Goal: Information Seeking & Learning: Check status

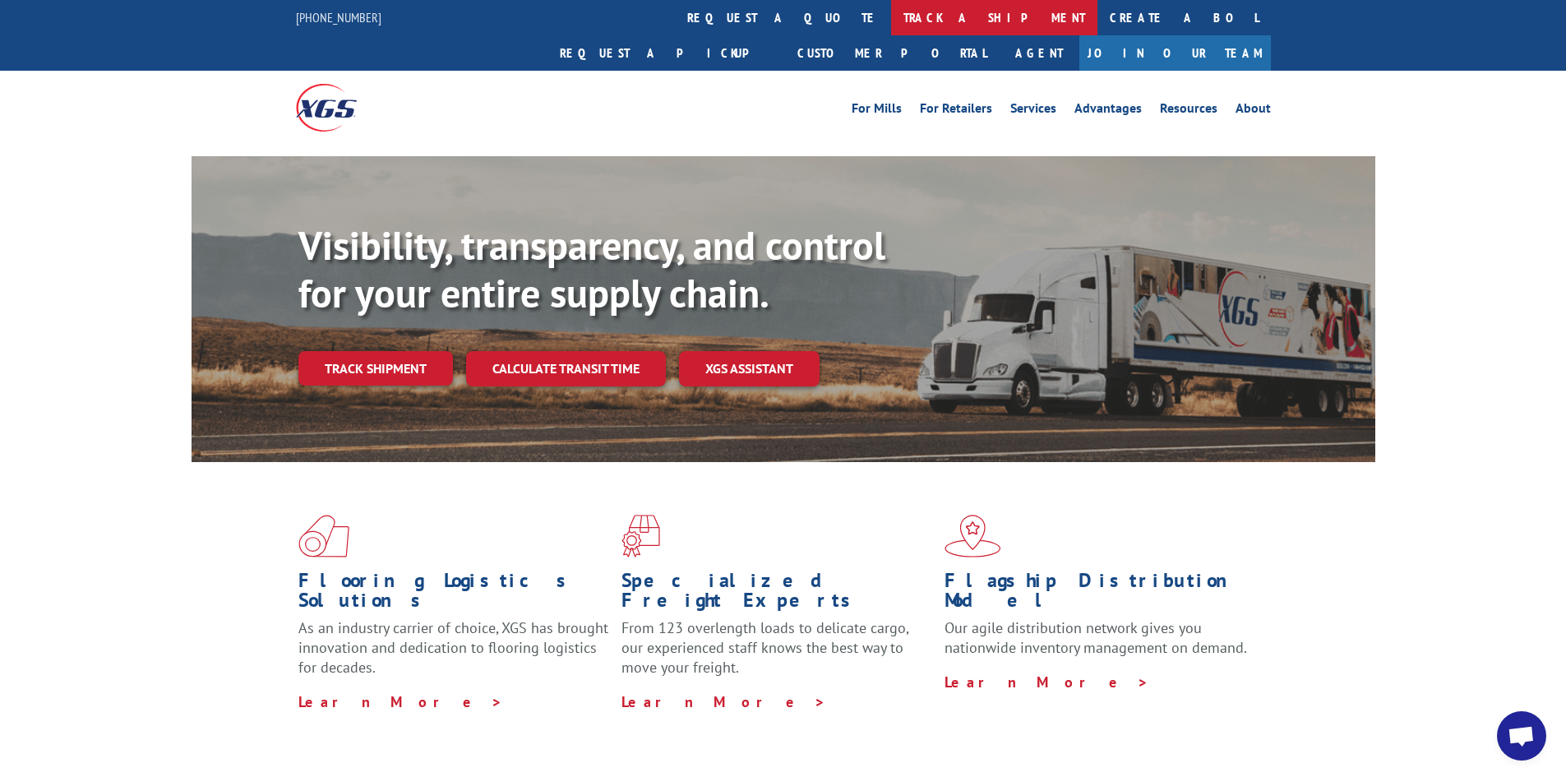
click at [837, 26] on link "track a shipment" at bounding box center [994, 17] width 206 height 35
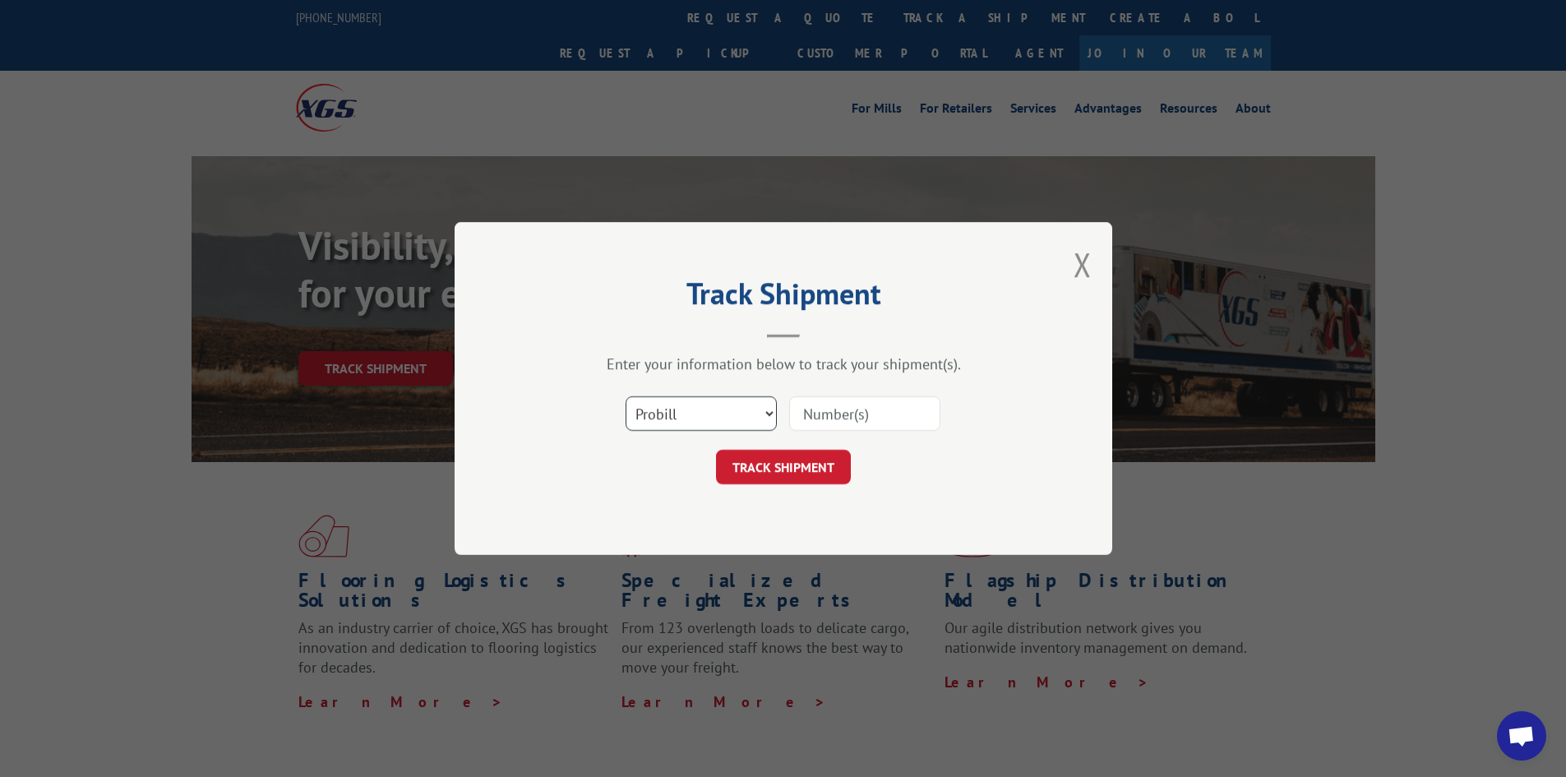
click at [726, 410] on select "Select category... Probill BOL PO" at bounding box center [701, 413] width 151 height 35
click at [812, 411] on input at bounding box center [864, 413] width 151 height 35
click at [837, 416] on input at bounding box center [864, 413] width 151 height 35
type input "17496985"
click button "TRACK SHIPMENT" at bounding box center [783, 467] width 135 height 35
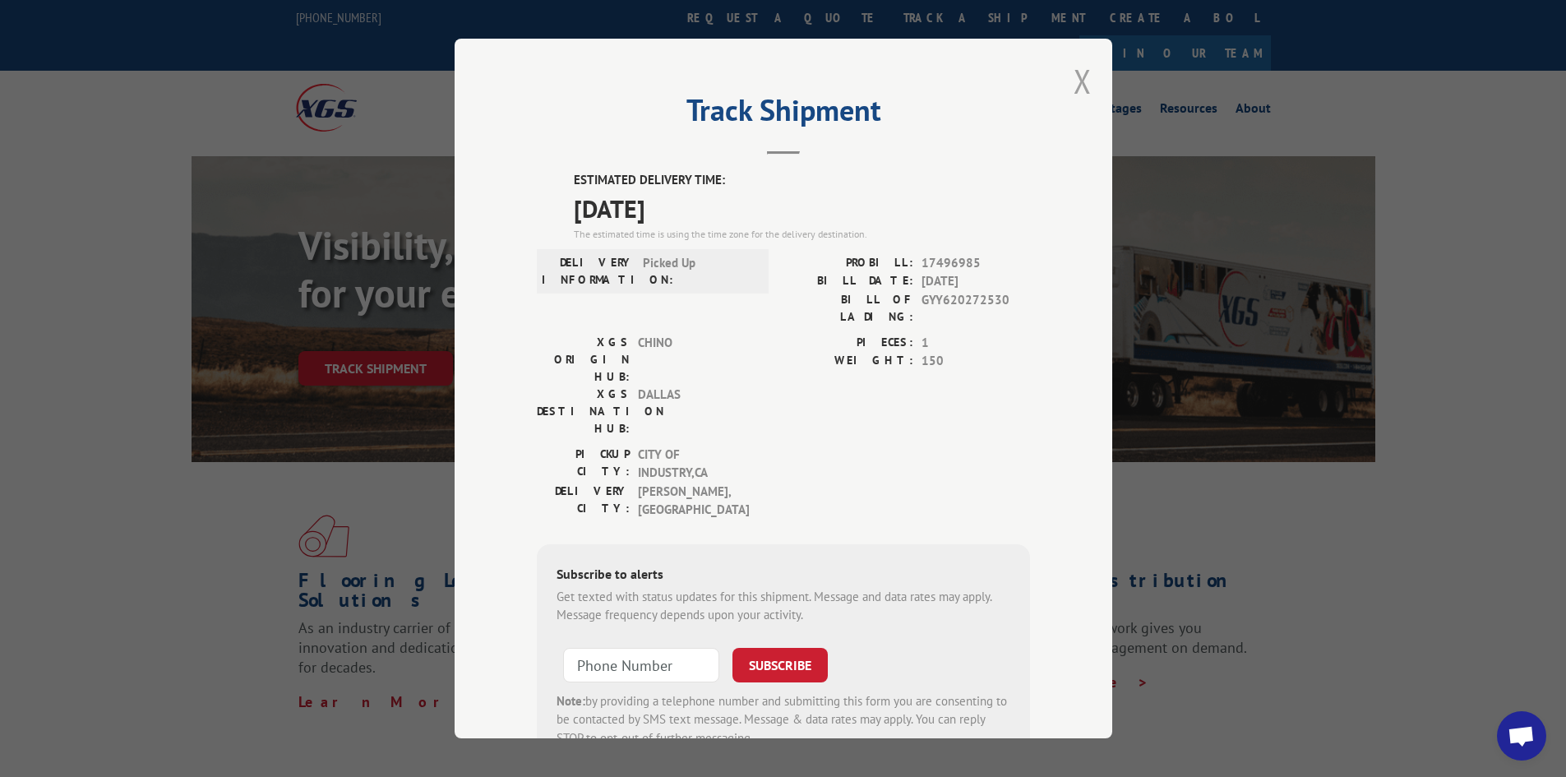
click at [837, 76] on button "Close modal" at bounding box center [1083, 81] width 18 height 44
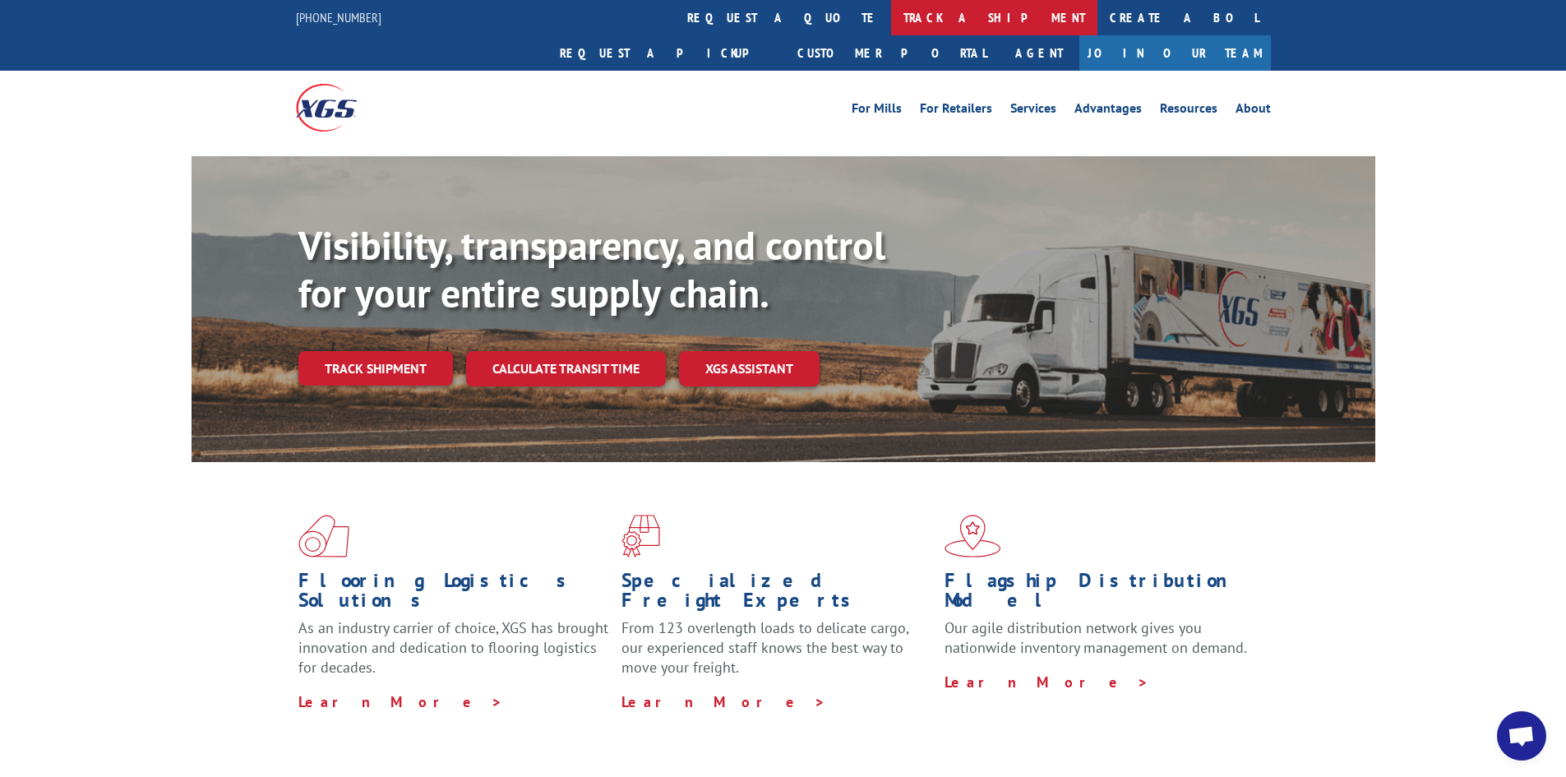
click at [837, 21] on link "track a shipment" at bounding box center [994, 17] width 206 height 35
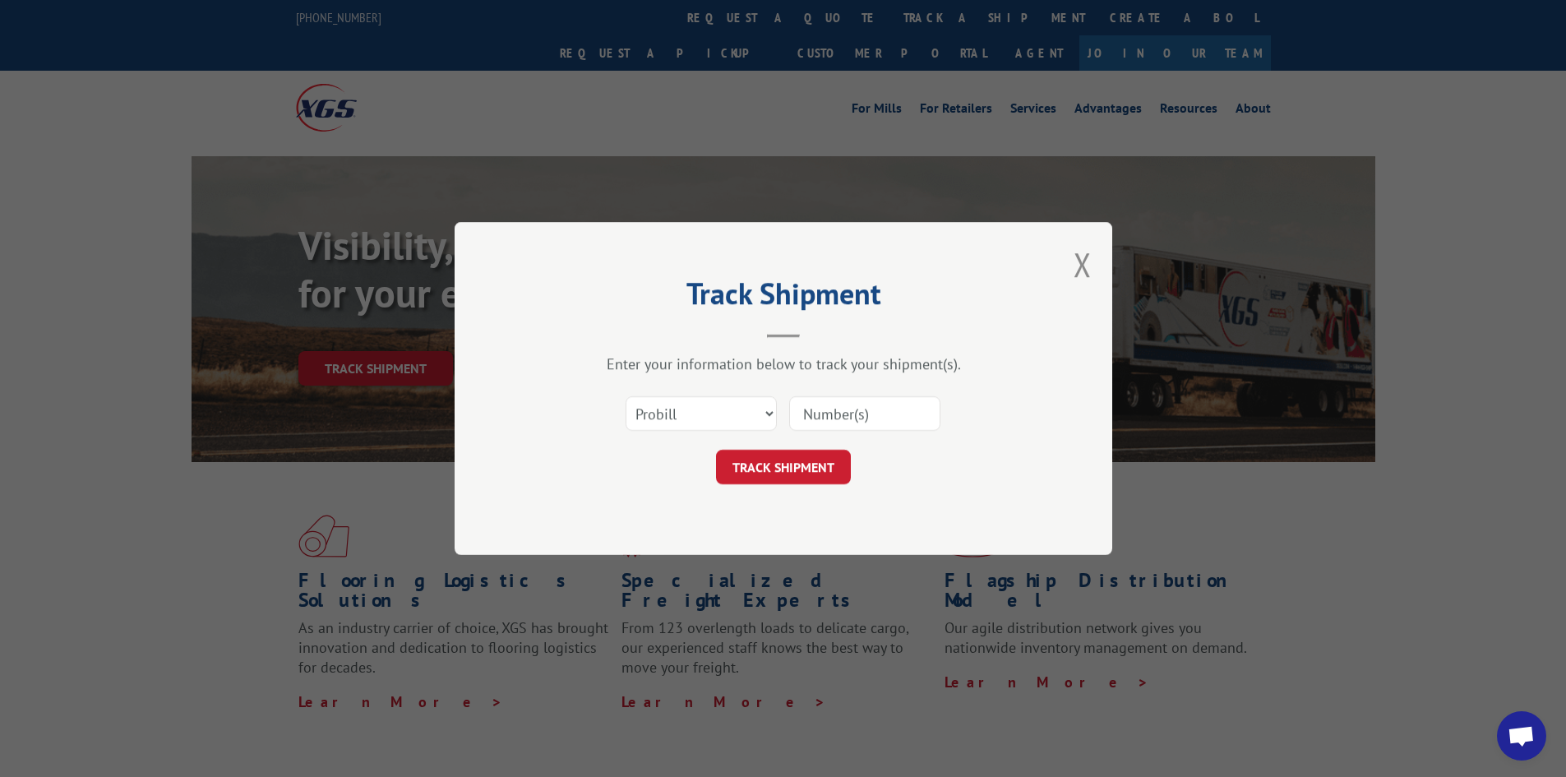
click at [837, 411] on input at bounding box center [864, 413] width 151 height 35
type input "17496985"
click at [810, 422] on button "TRACK SHIPMENT" at bounding box center [783, 467] width 135 height 35
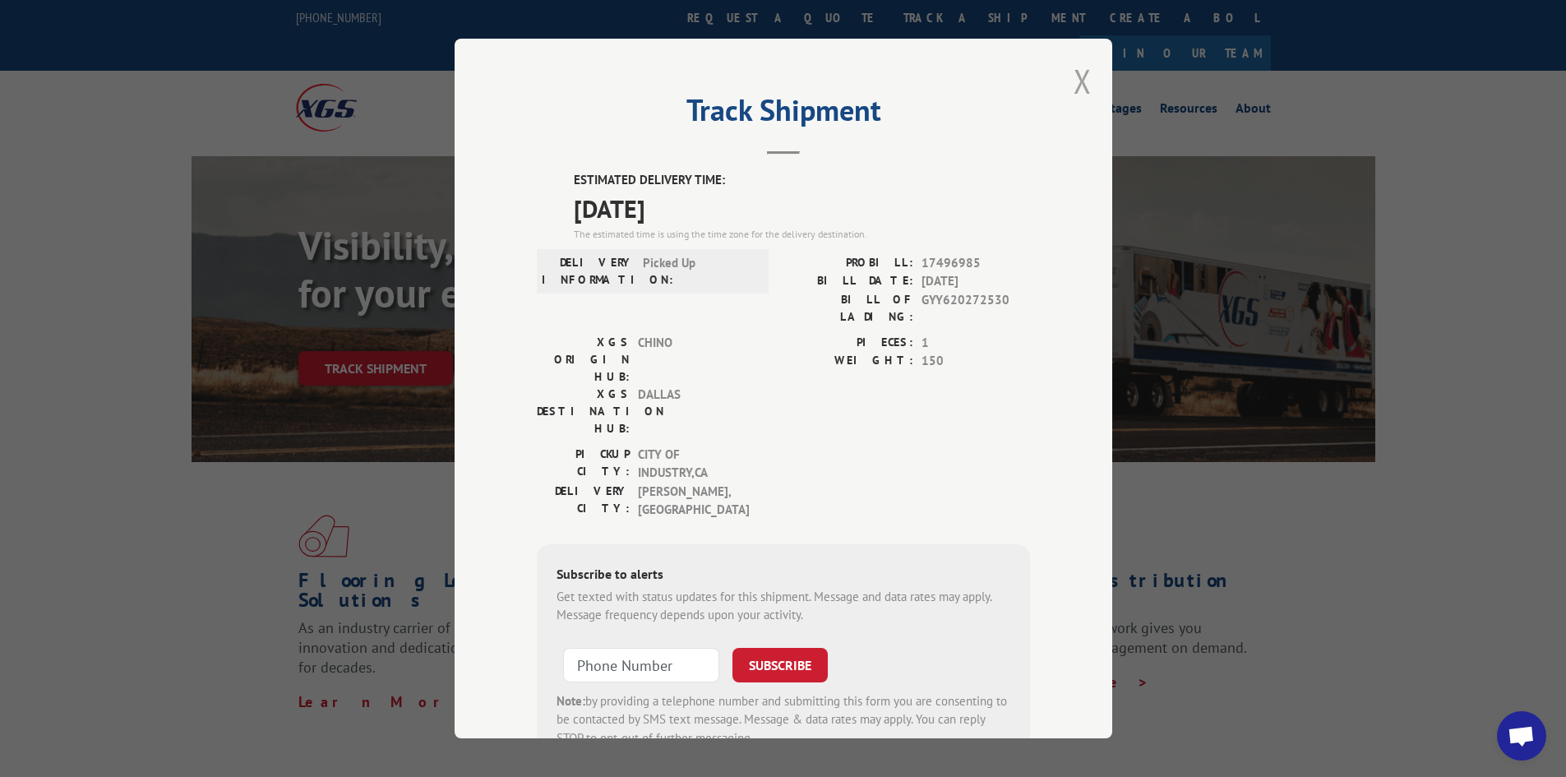
click at [837, 72] on button "Close modal" at bounding box center [1083, 81] width 18 height 44
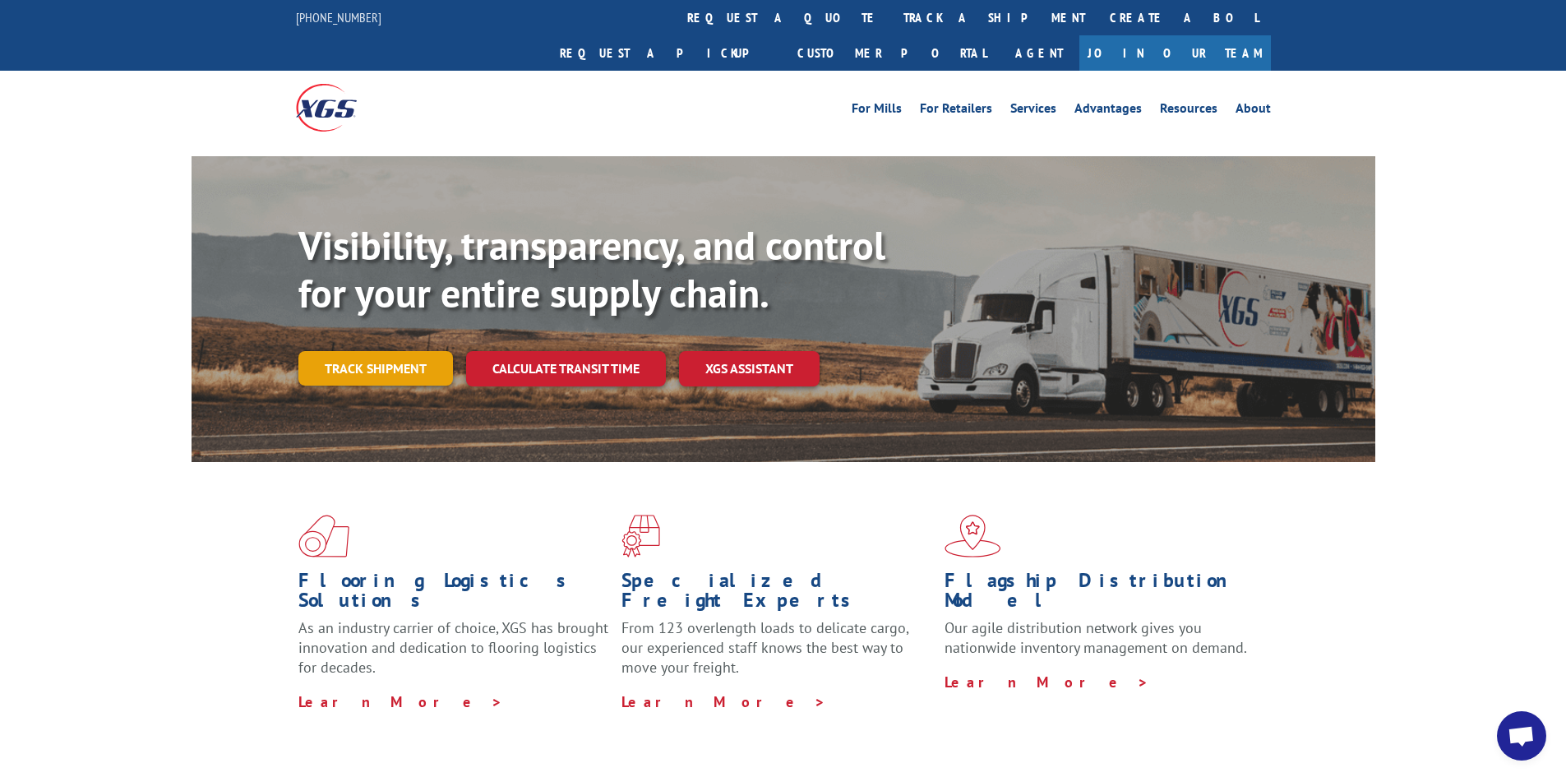
click at [371, 351] on link "Track shipment" at bounding box center [375, 368] width 155 height 35
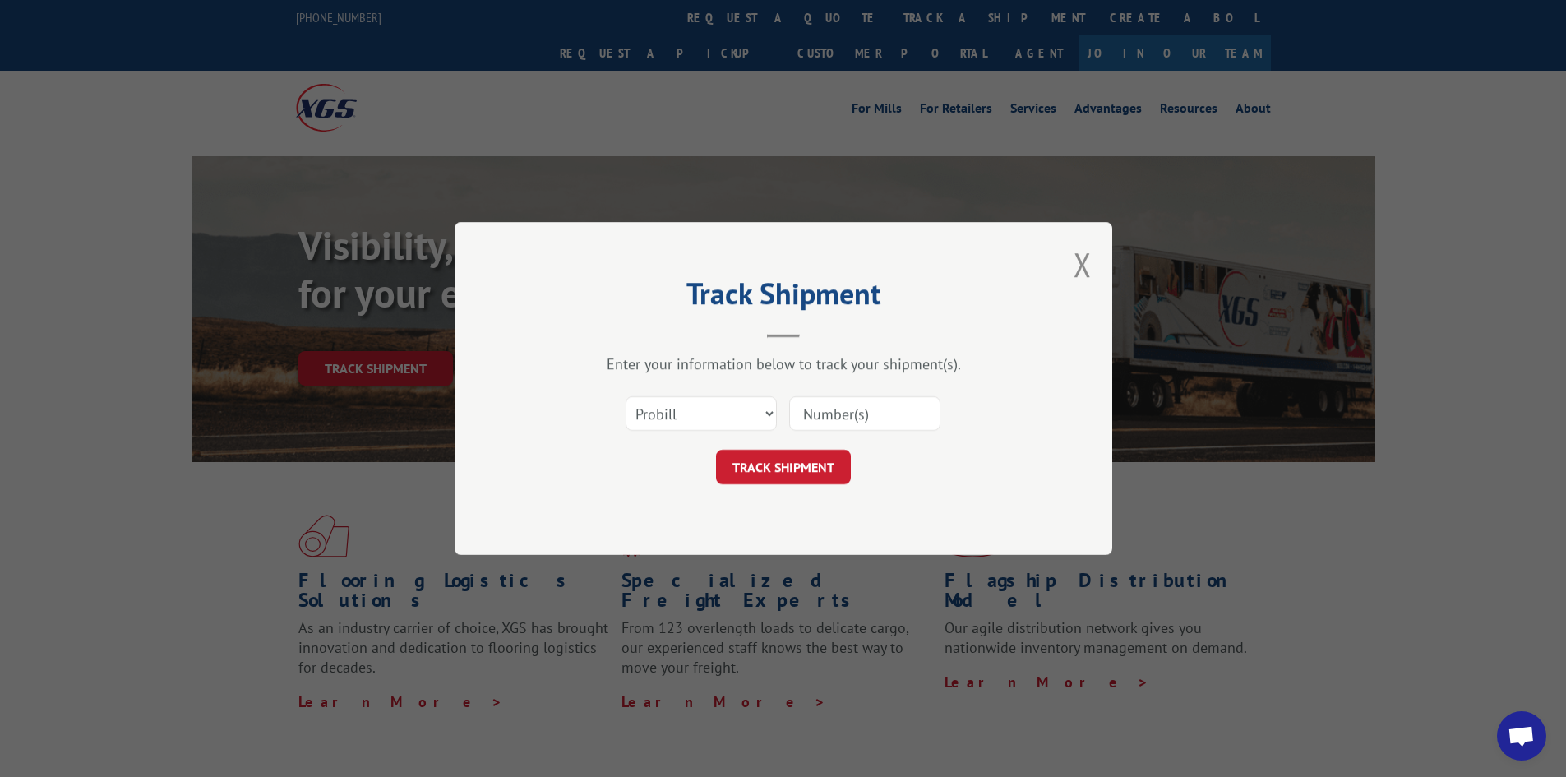
click at [849, 419] on input at bounding box center [864, 413] width 151 height 35
type input "17496985"
click at [824, 469] on button "TRACK SHIPMENT" at bounding box center [783, 467] width 135 height 35
